Goal: Task Accomplishment & Management: Manage account settings

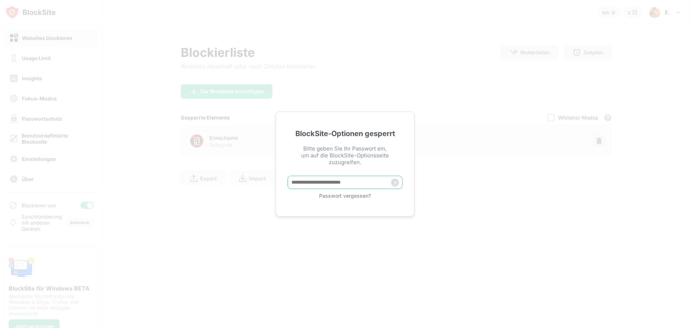
type input "**********"
click at [398, 182] on img at bounding box center [395, 182] width 8 height 8
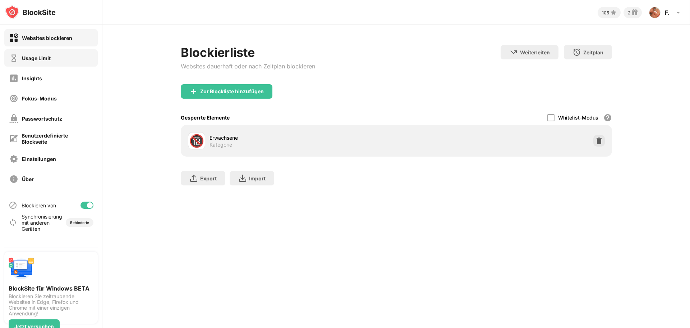
click at [38, 59] on div "Usage Limit" at bounding box center [36, 58] width 29 height 6
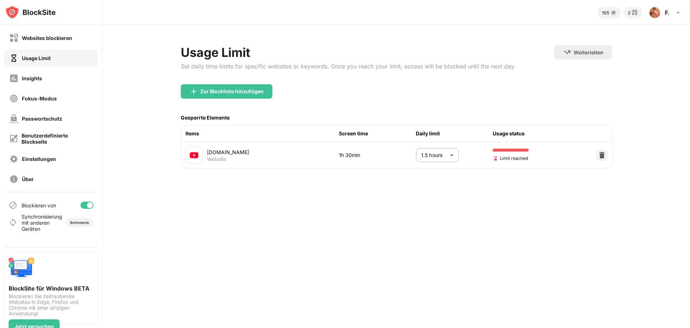
click at [423, 159] on body "Websites blockieren Usage Limit Insights Fokus-Modus Passwortschutz Benutzerdef…" at bounding box center [345, 164] width 690 height 328
click at [423, 209] on p "1.5 hours" at bounding box center [429, 211] width 37 height 8
click at [436, 154] on body "Websites blockieren Usage Limit Insights Fokus-Modus Passwortschutz Benutzerdef…" at bounding box center [345, 164] width 690 height 328
click at [429, 195] on p "60 minutes" at bounding box center [429, 195] width 37 height 8
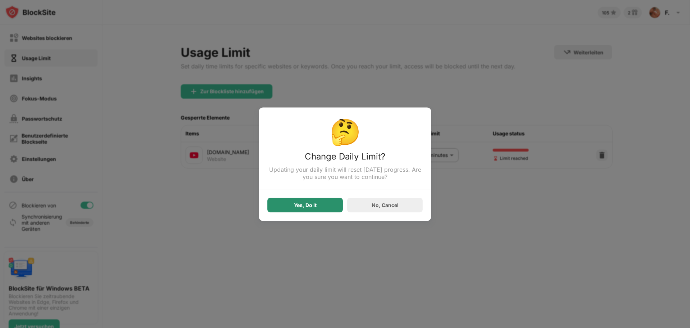
drag, startPoint x: 327, startPoint y: 210, endPoint x: 339, endPoint y: 209, distance: 12.3
click at [327, 210] on div "Yes, Do It" at bounding box center [306, 204] width 76 height 14
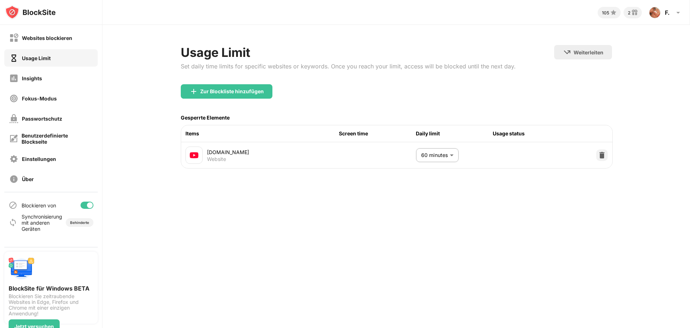
click at [430, 160] on body "Websites blockieren Usage Limit Insights Fokus-Modus Passwortschutz Benutzerdef…" at bounding box center [345, 164] width 690 height 328
click at [416, 227] on p "1.5 hours" at bounding box center [429, 228] width 37 height 8
type input "**"
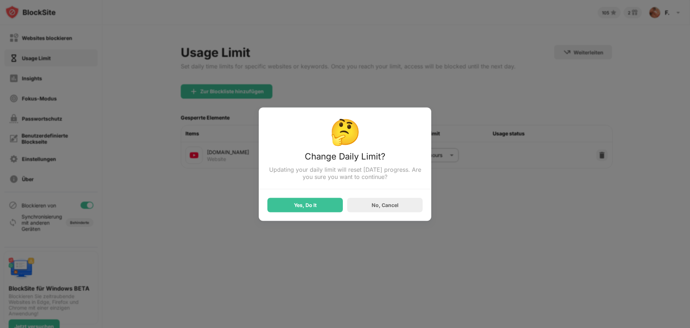
click at [325, 204] on div "Yes, Do It" at bounding box center [306, 204] width 76 height 14
